Goal: Find specific page/section: Find specific page/section

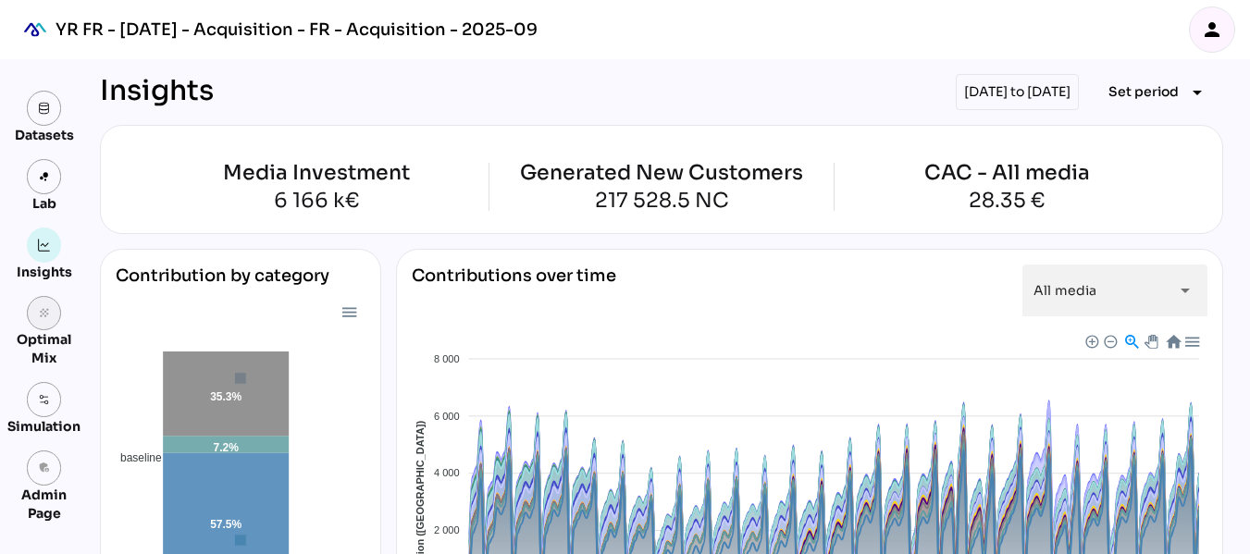
click at [50, 312] on icon "grain" at bounding box center [44, 313] width 13 height 13
click at [41, 317] on icon "grain" at bounding box center [44, 313] width 13 height 13
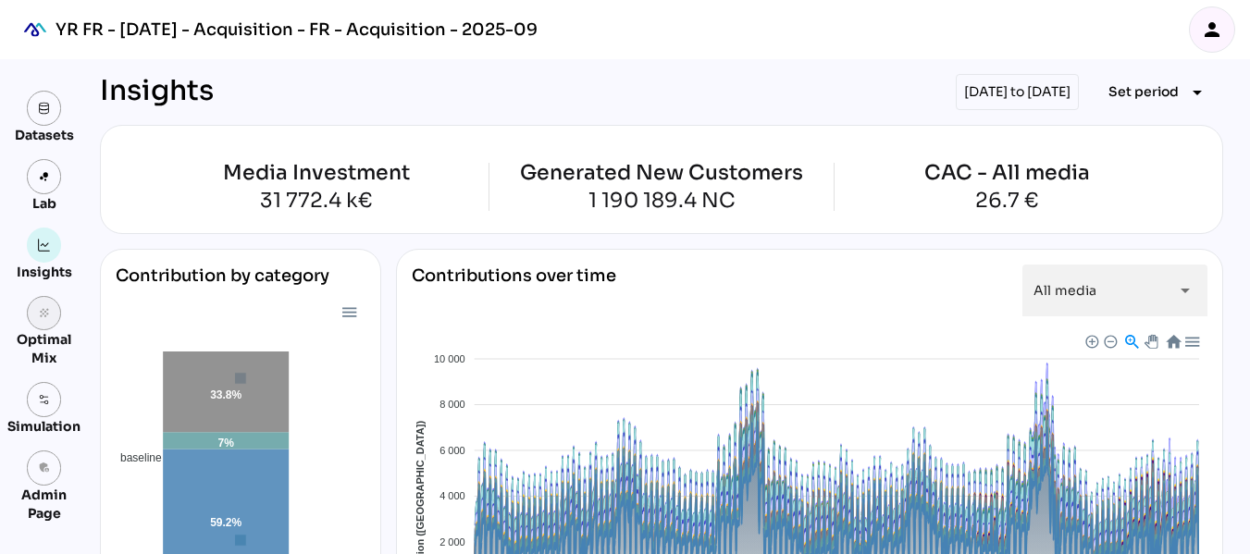
click at [52, 328] on link "grain" at bounding box center [44, 313] width 35 height 35
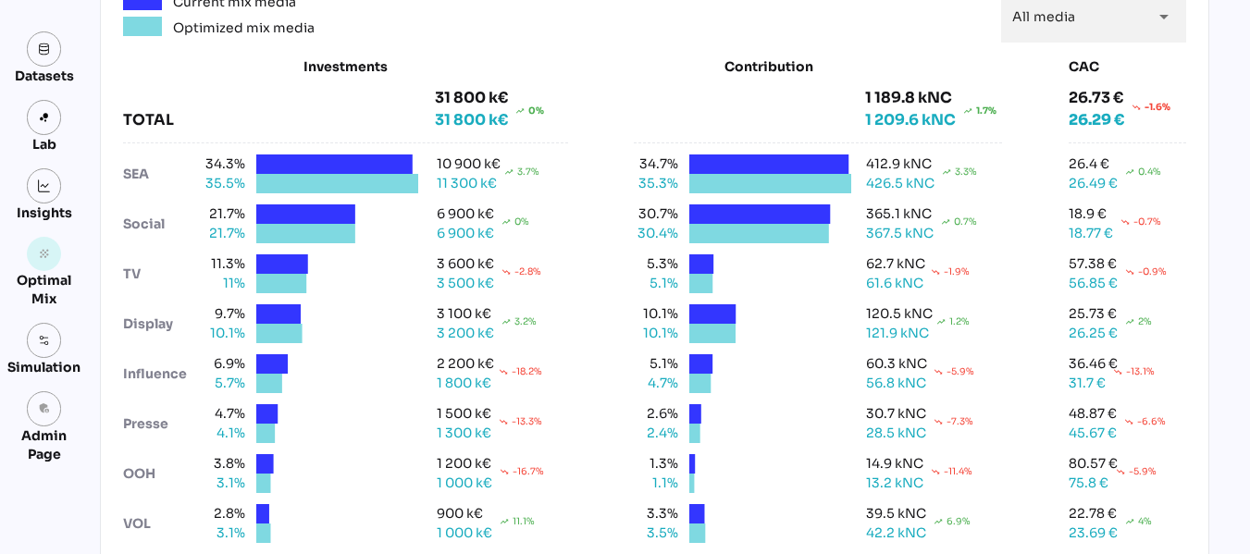
scroll to position [334, 0]
